Goal: Transaction & Acquisition: Purchase product/service

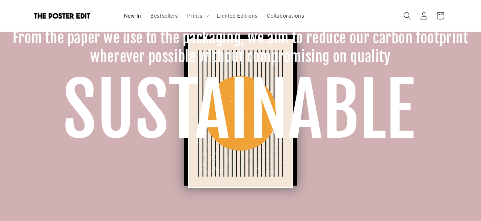
scroll to position [0, 293]
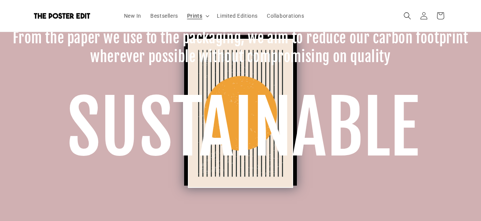
click at [198, 17] on span "Prints" at bounding box center [194, 15] width 15 height 7
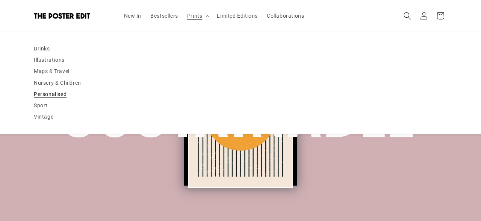
click at [59, 93] on link "Personalised" at bounding box center [240, 93] width 413 height 11
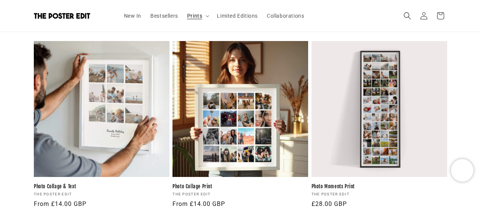
scroll to position [735, 0]
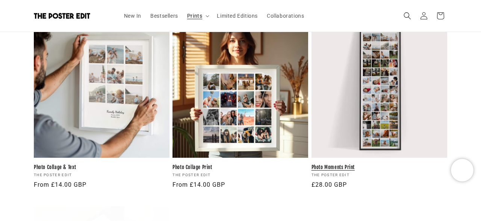
click at [378, 164] on link "Photo Moments Print" at bounding box center [379, 167] width 136 height 6
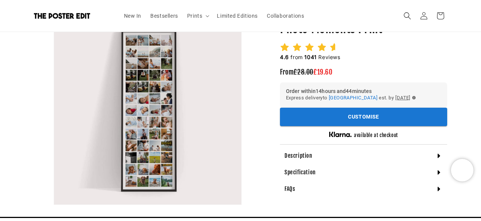
scroll to position [0, 147]
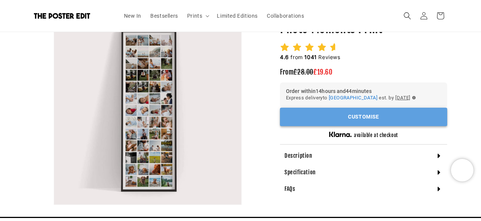
click at [321, 125] on button "Customise" at bounding box center [363, 116] width 167 height 18
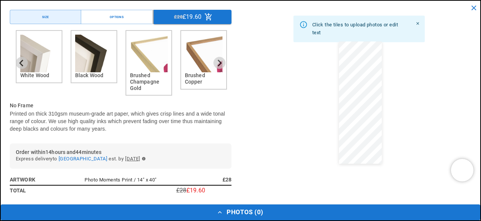
scroll to position [0, 0]
click at [342, 30] on div "Click the tiles to upload photos or edit text" at bounding box center [359, 29] width 95 height 22
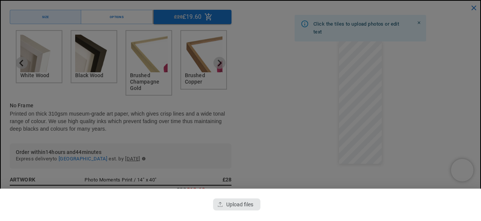
click at [232, 208] on div "button" at bounding box center [236, 204] width 47 height 12
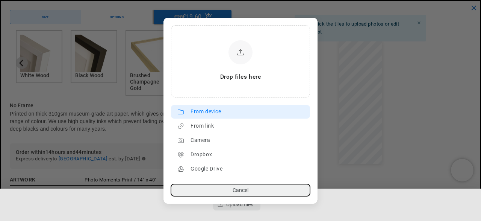
click at [220, 118] on lr-source-btn "From device" at bounding box center [240, 112] width 139 height 14
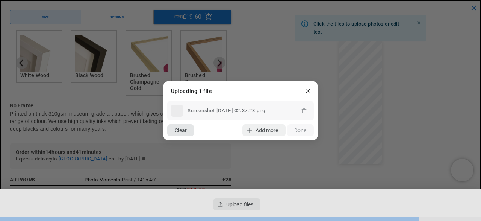
scroll to position [0, 0]
click at [186, 128] on button "Clear" at bounding box center [180, 130] width 27 height 12
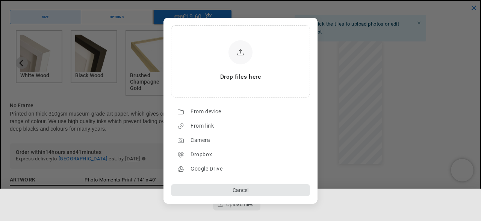
click at [237, 187] on button "Cancel" at bounding box center [240, 190] width 139 height 12
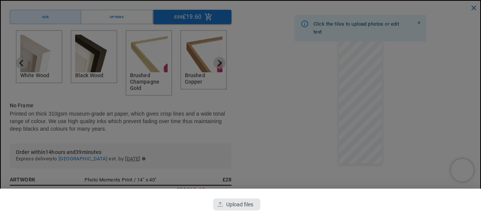
click at [231, 202] on div "button" at bounding box center [236, 204] width 47 height 12
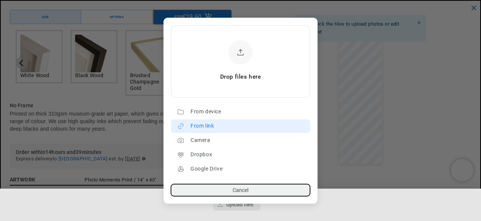
scroll to position [0, 147]
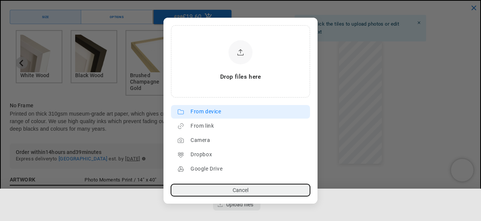
click at [205, 109] on div "From device" at bounding box center [248, 112] width 116 height 12
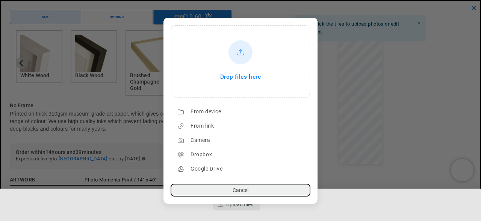
click at [234, 52] on div at bounding box center [240, 52] width 24 height 24
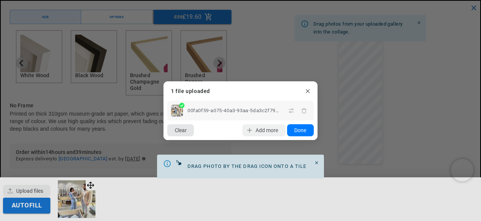
click at [180, 131] on button "Clear" at bounding box center [180, 130] width 27 height 12
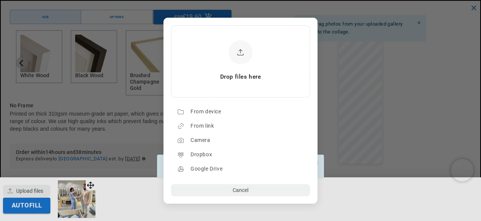
scroll to position [0, 293]
click at [242, 187] on button "Cancel" at bounding box center [240, 190] width 139 height 12
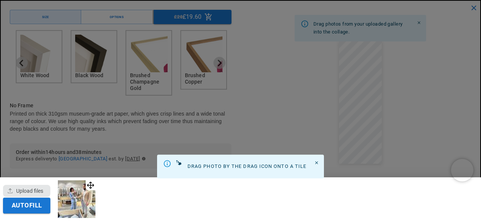
click at [34, 190] on div "button" at bounding box center [26, 190] width 47 height 12
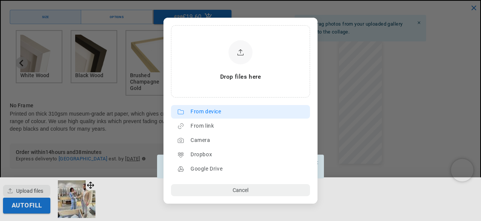
click at [214, 109] on div "From device" at bounding box center [248, 112] width 116 height 12
click at [214, 114] on div "From device" at bounding box center [248, 112] width 116 height 12
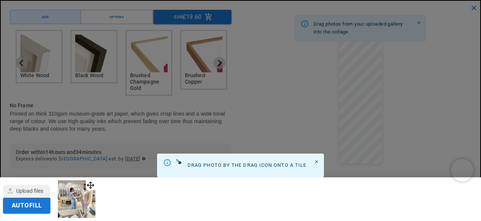
scroll to position [0, 0]
click at [251, 97] on div at bounding box center [240, 110] width 481 height 221
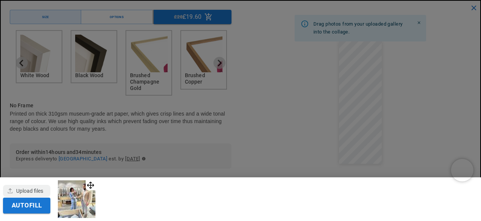
scroll to position [0, 147]
click at [37, 193] on div "button" at bounding box center [26, 190] width 47 height 12
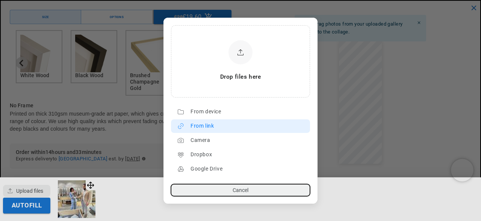
click at [204, 126] on div "From link" at bounding box center [248, 126] width 116 height 12
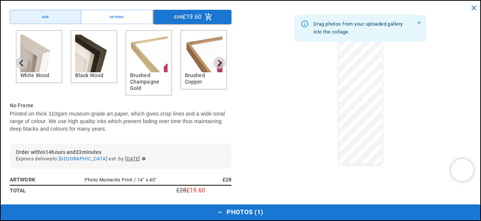
scroll to position [0, 0]
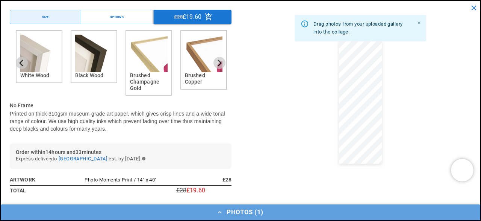
click at [220, 211] on icon "button" at bounding box center [220, 212] width 4 height 2
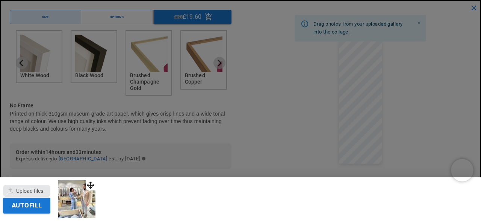
click at [35, 195] on div "button" at bounding box center [26, 190] width 47 height 12
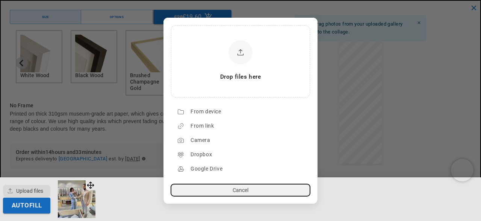
scroll to position [0, 293]
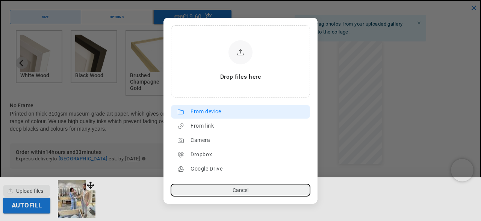
click at [198, 111] on div "From device" at bounding box center [248, 112] width 116 height 12
